Goal: Complete application form: Complete application form

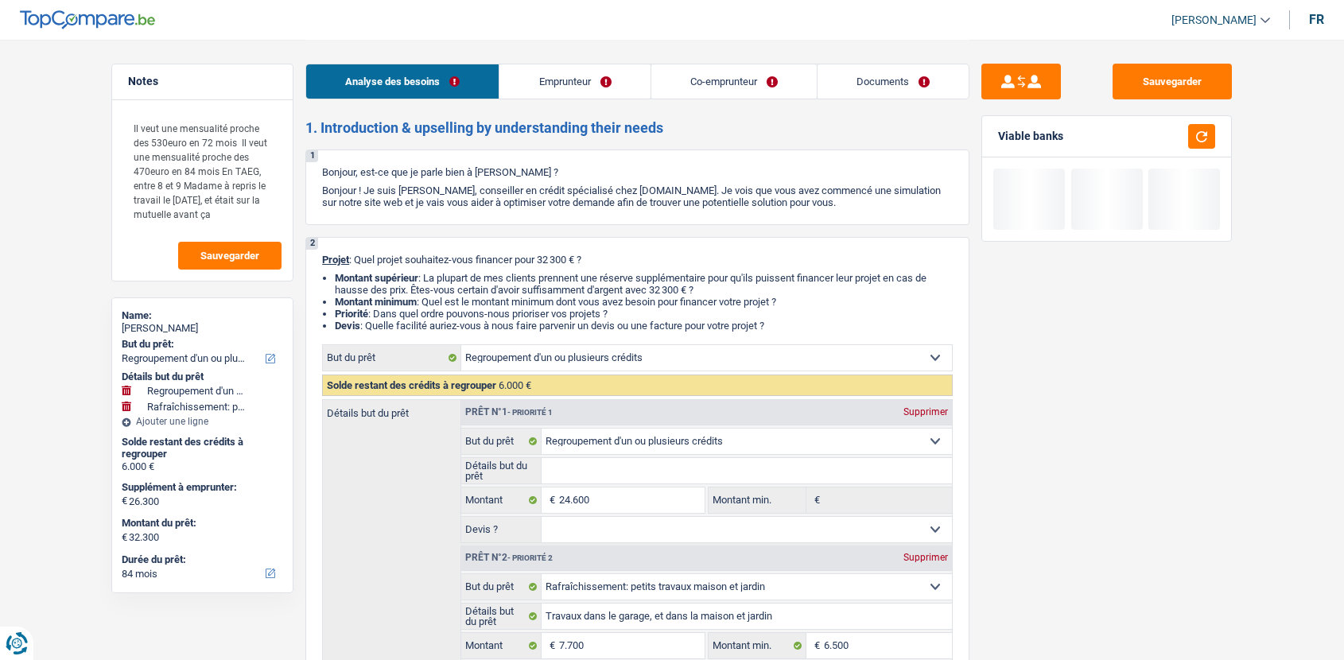
select select "refinancing"
select select "houseOrGarden"
select select "84"
select select "refinancing"
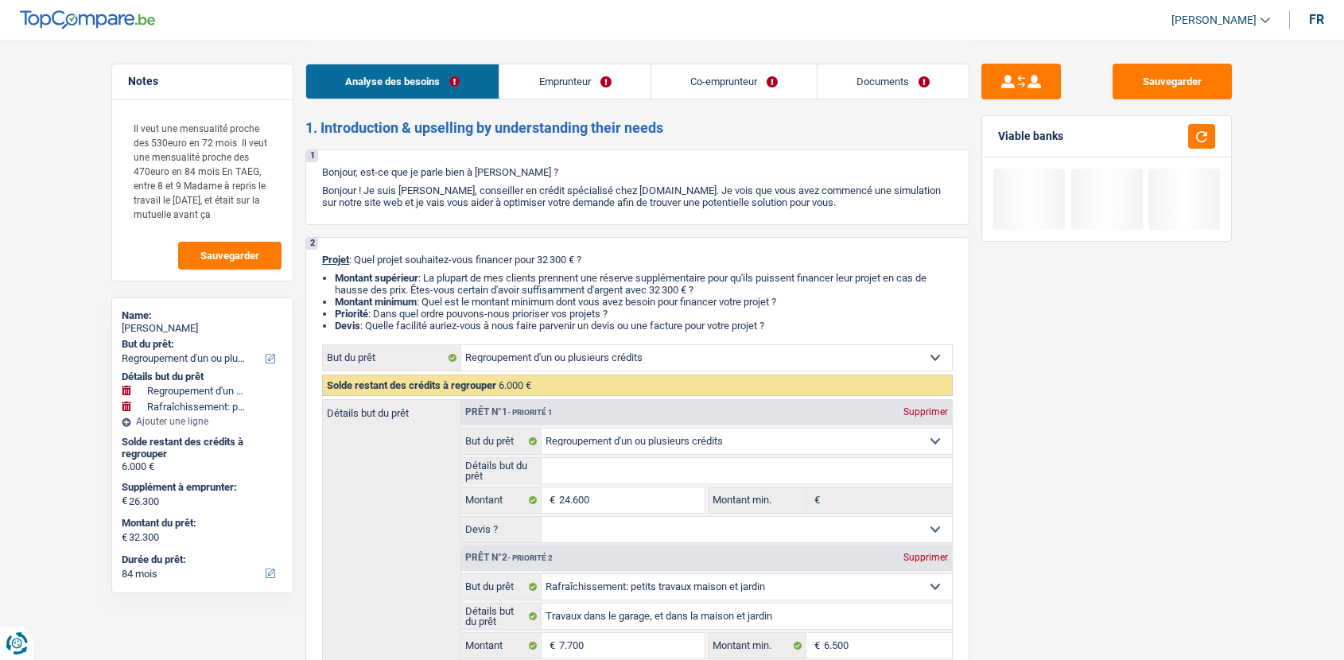
select select "refinancing"
select select "houseOrGarden"
select select "false"
select select "84"
select select "publicEmployee"
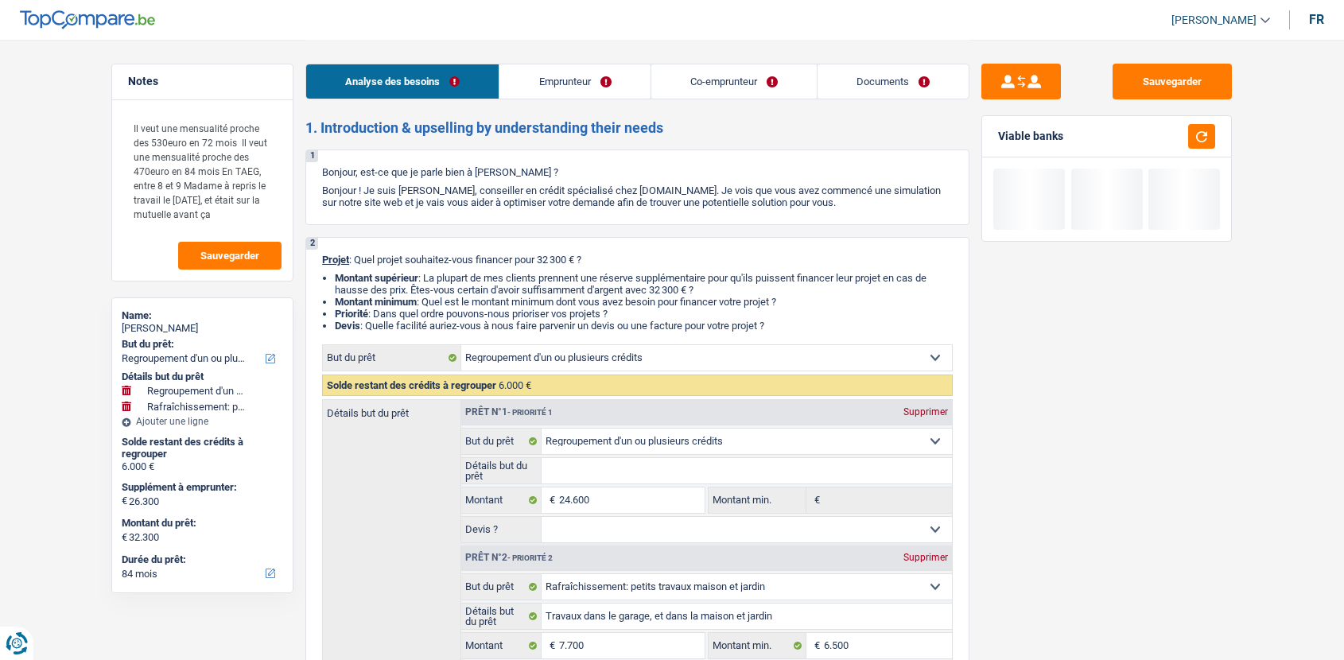
select select "worker"
select select "netSalary"
select select "familyAllowances"
select select "mealVouchers"
select select "netSalary"
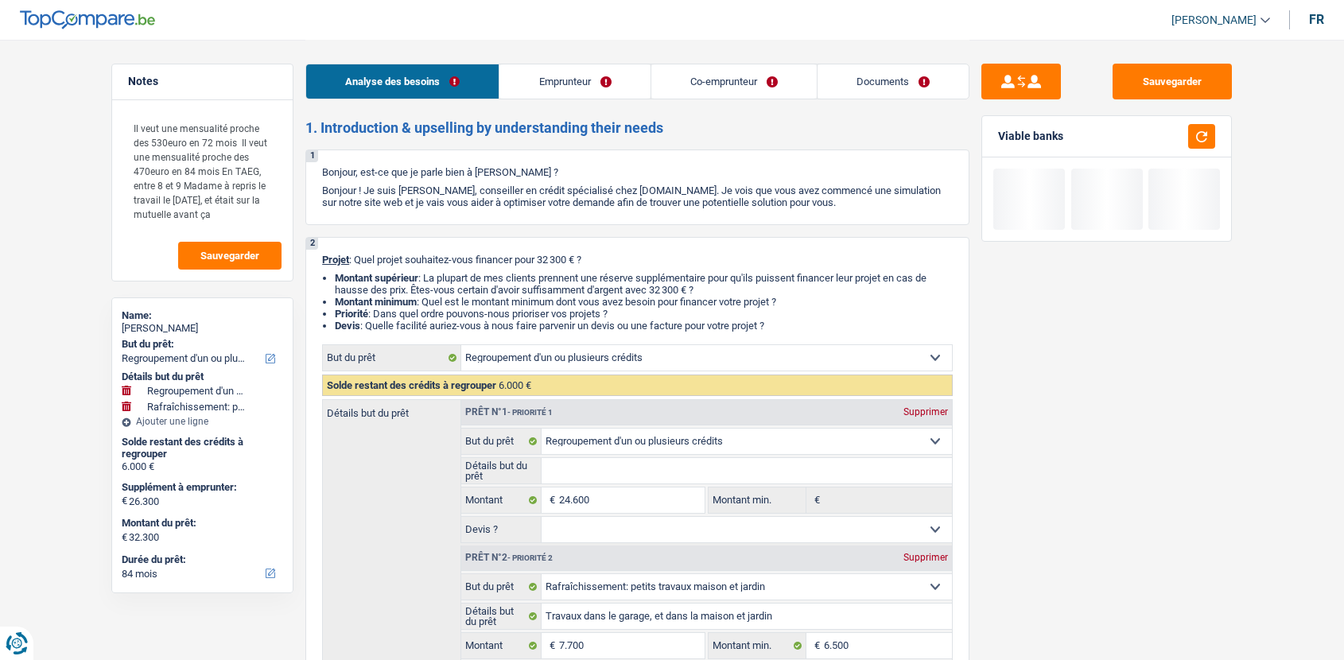
select select "familyAllowances"
select select "ownerWithMortgage"
select select "mortgage"
select select "360"
select select "refinancing"
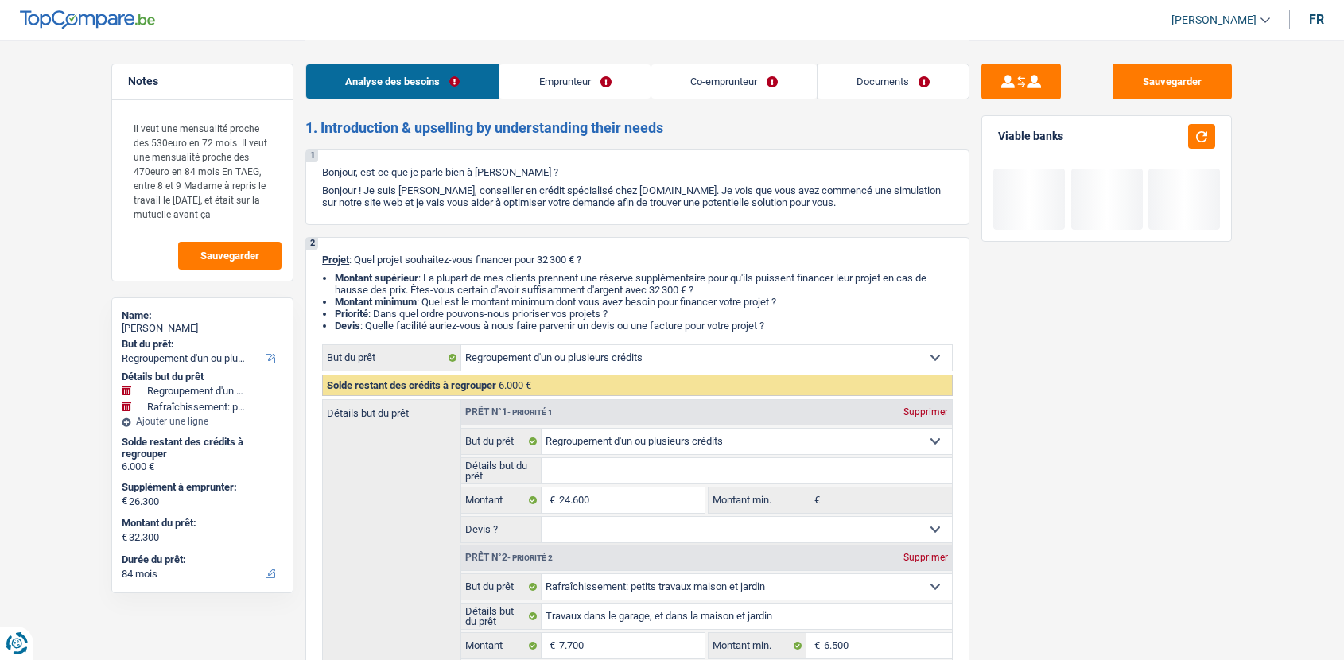
select select "refinancing"
select select "houseOrGarden"
select select "false"
select select "84"
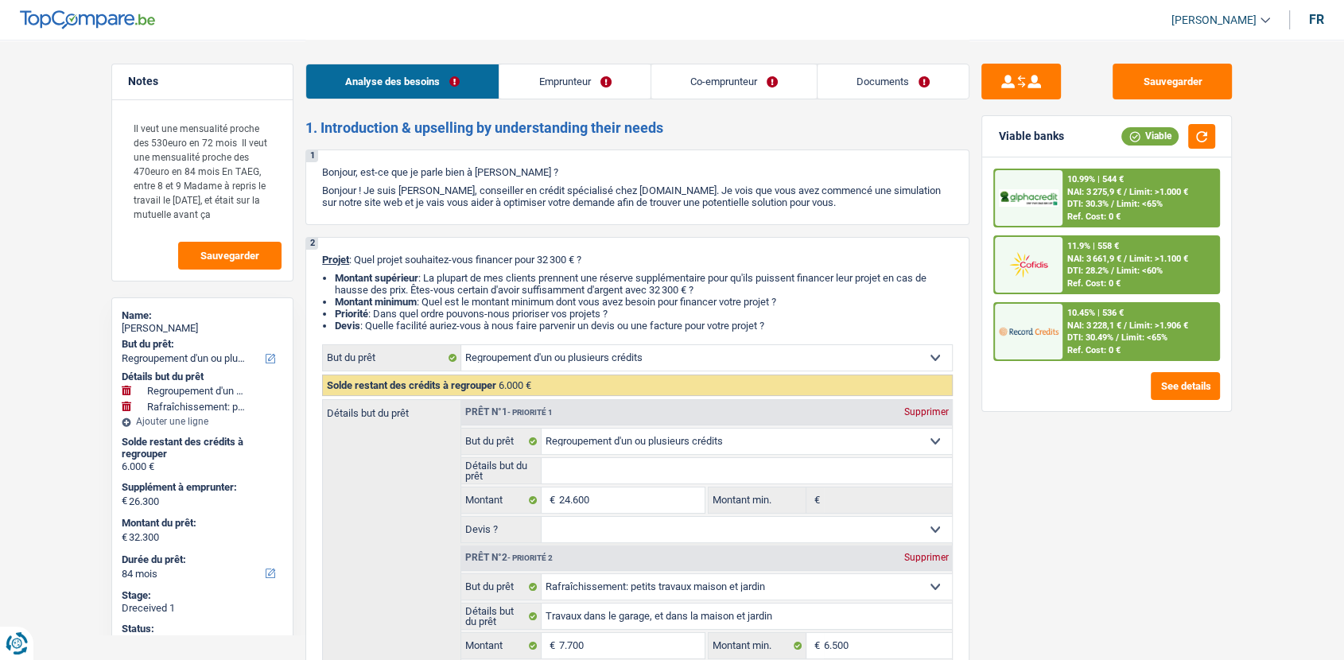
click at [905, 91] on link "Documents" at bounding box center [892, 81] width 151 height 34
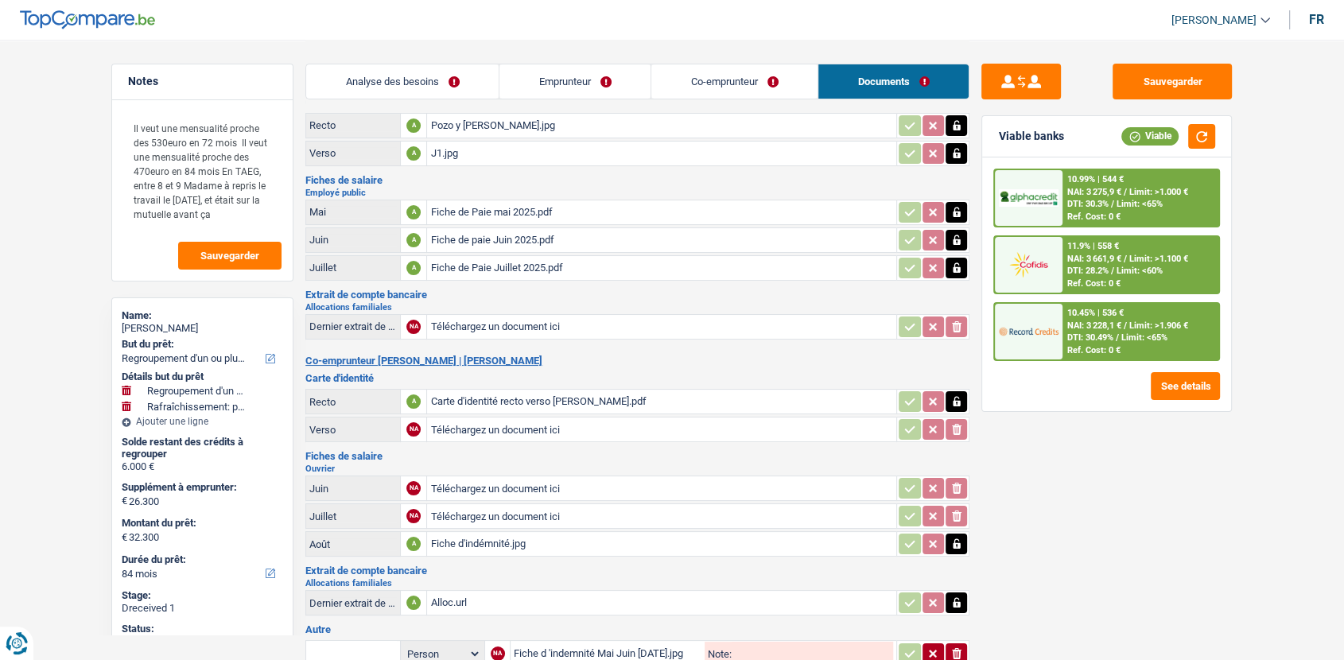
scroll to position [38, 0]
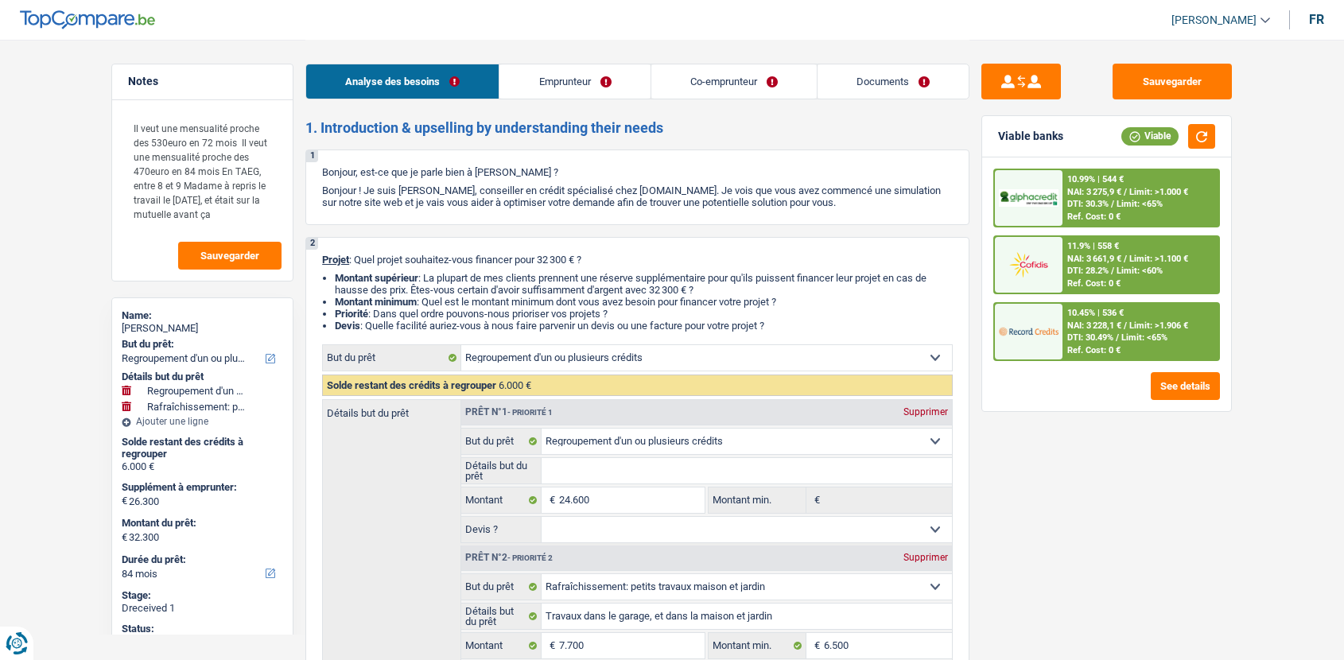
select select "refinancing"
select select "houseOrGarden"
select select "84"
select select "refinancing"
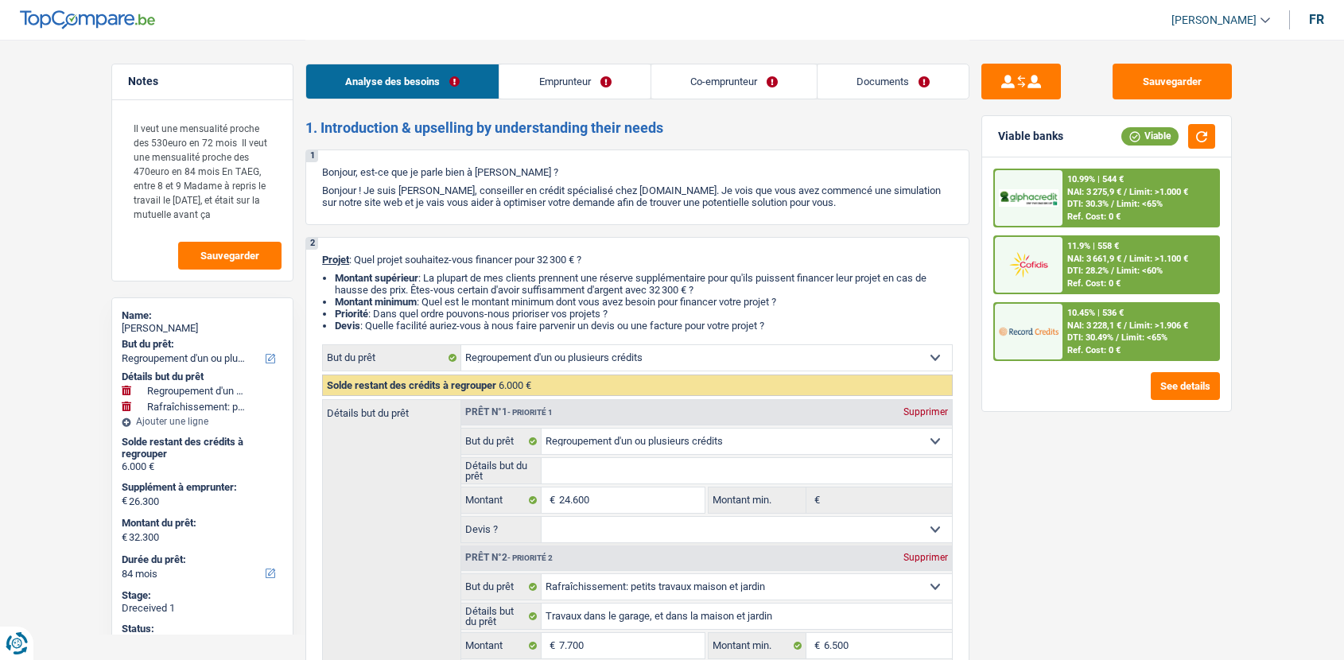
select select "refinancing"
select select "houseOrGarden"
select select "false"
select select "84"
select select "publicEmployee"
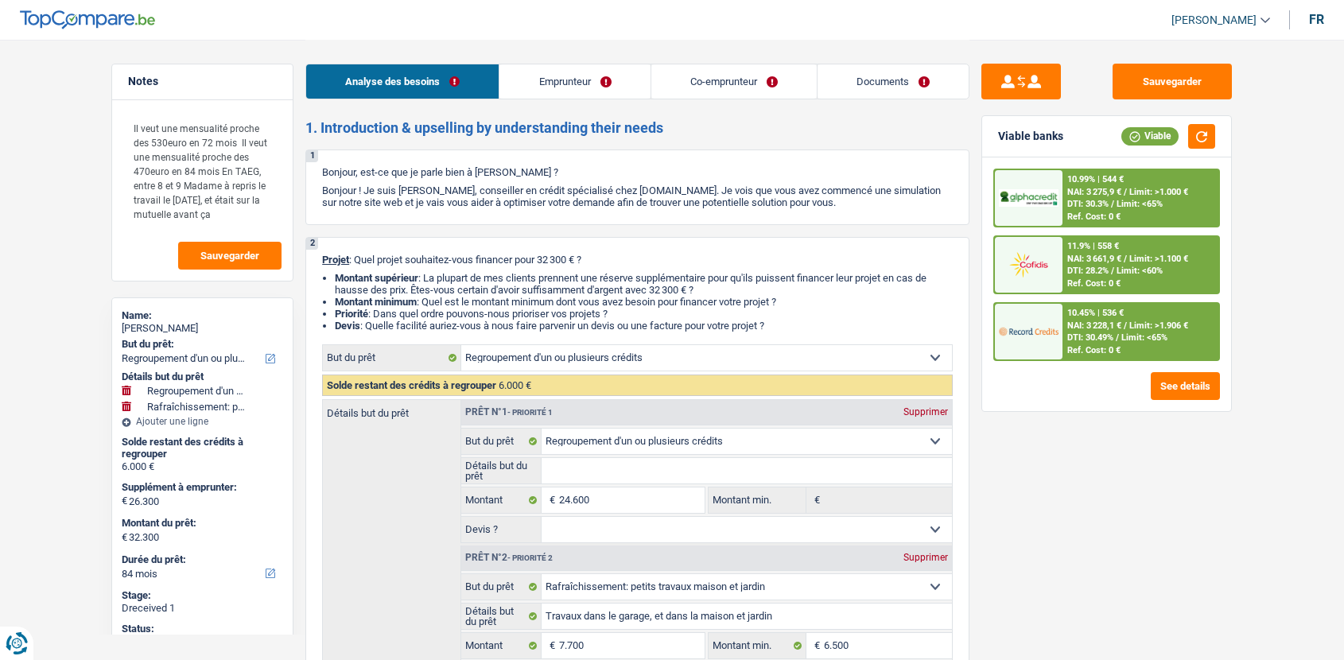
select select "worker"
select select "netSalary"
select select "familyAllowances"
select select "mealVouchers"
select select "netSalary"
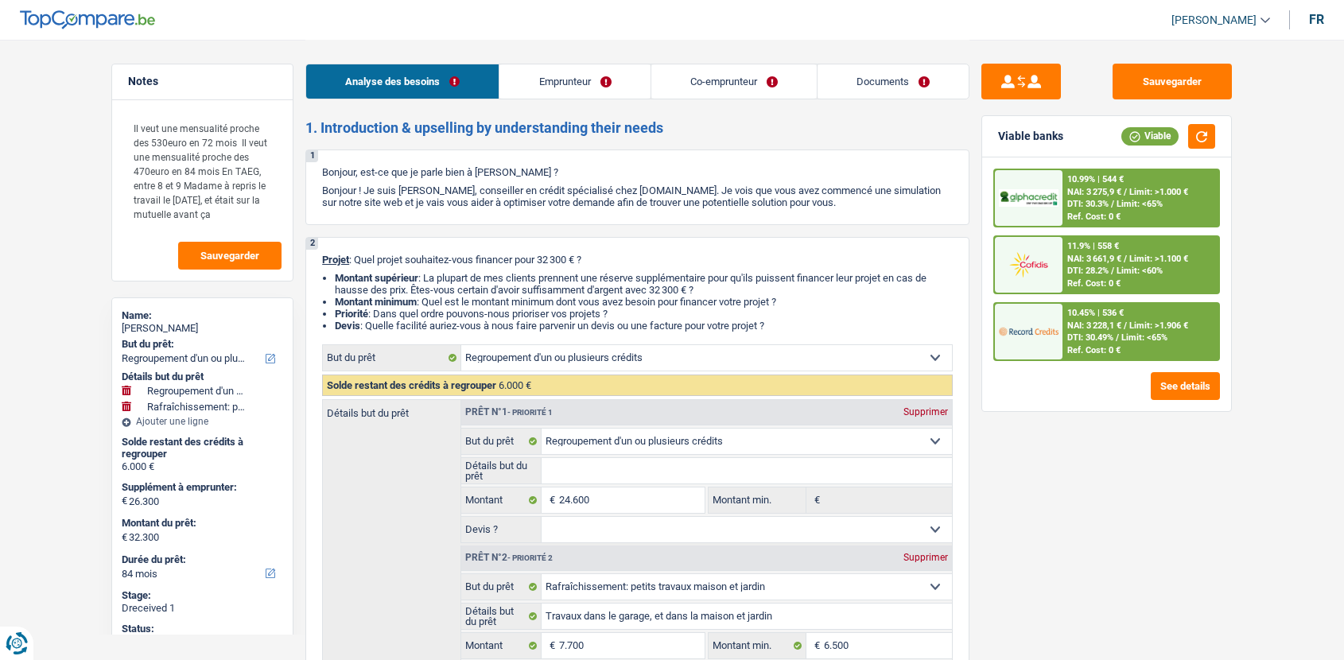
select select "familyAllowances"
select select "ownerWithMortgage"
select select "mortgage"
select select "360"
select select "refinancing"
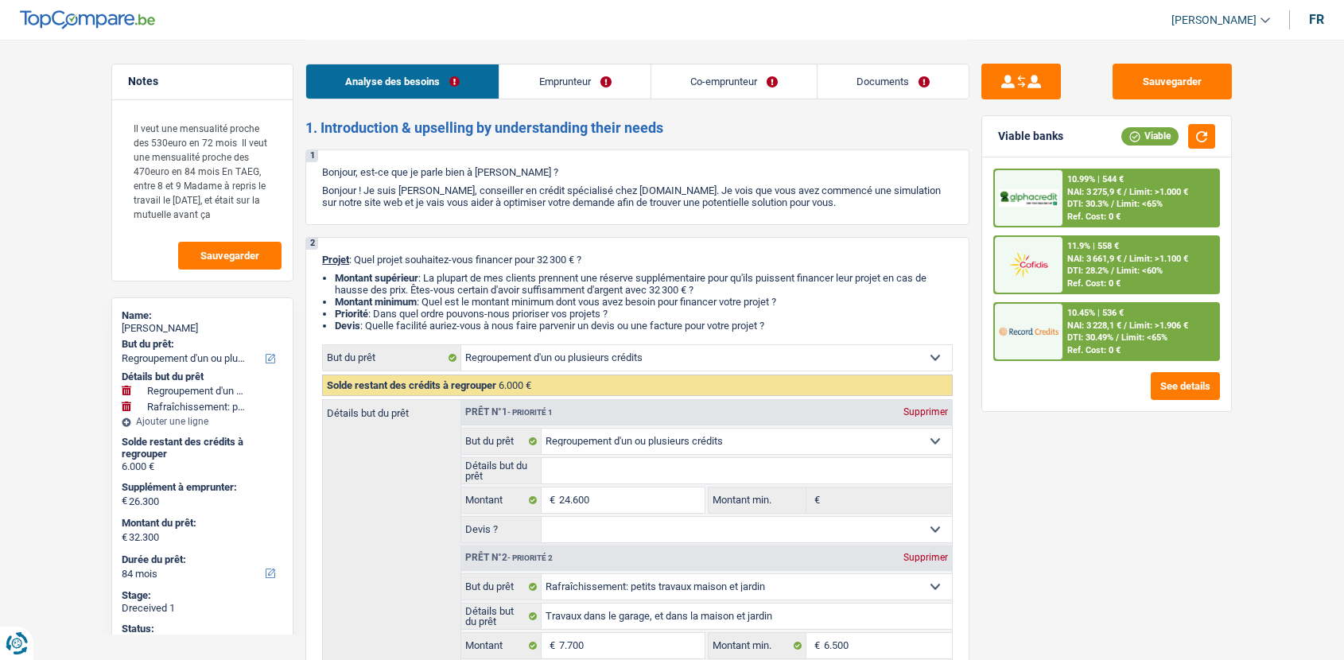
select select "refinancing"
select select "houseOrGarden"
select select "false"
select select "84"
click at [882, 83] on link "Documents" at bounding box center [892, 81] width 151 height 34
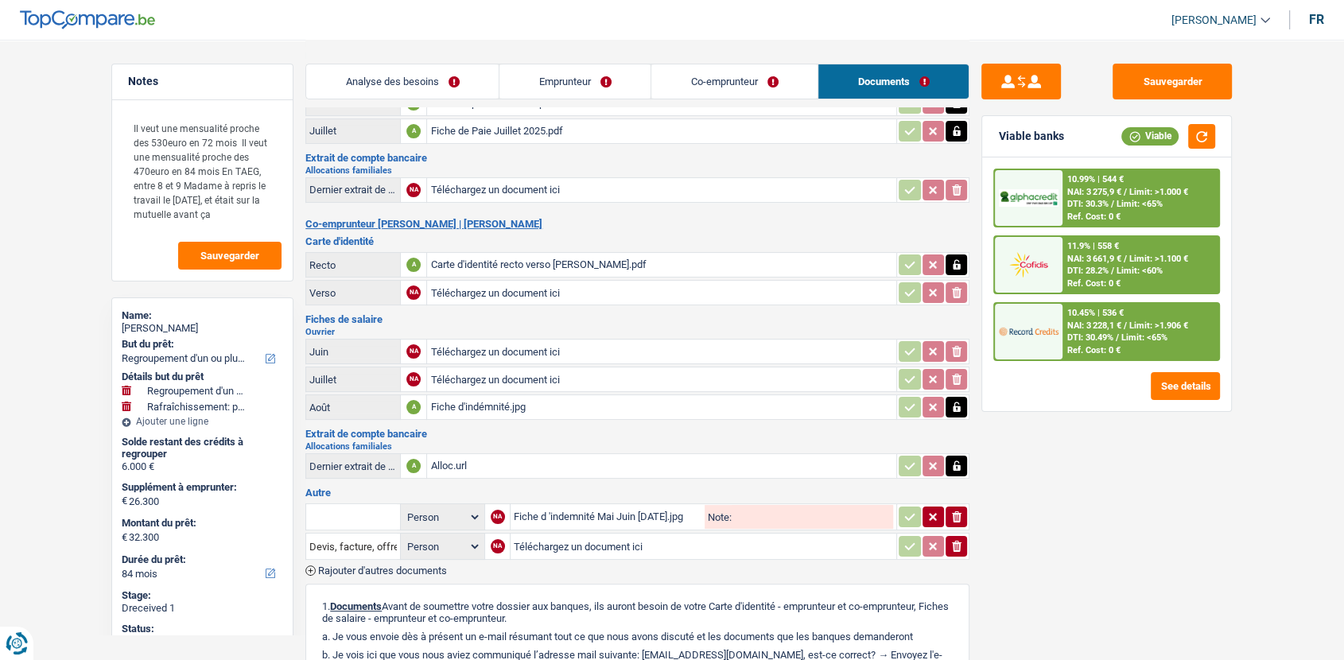
scroll to position [180, 0]
click at [667, 408] on div "Fiche d'indémnité.jpg" at bounding box center [661, 406] width 463 height 24
click at [574, 510] on div "Fiche d 'indemnité Mai Juin [DATE].jpg" at bounding box center [608, 516] width 188 height 24
